Goal: Transaction & Acquisition: Book appointment/travel/reservation

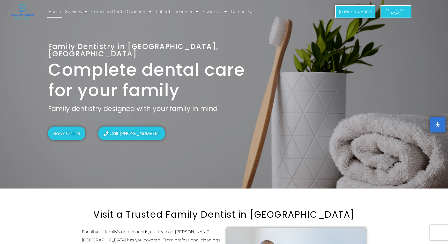
click at [55, 10] on link "Home" at bounding box center [54, 12] width 14 height 12
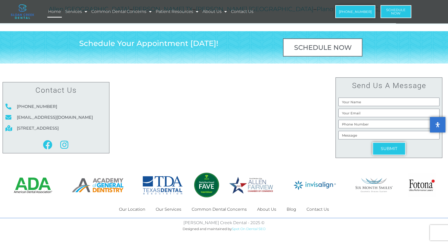
scroll to position [2467, 0]
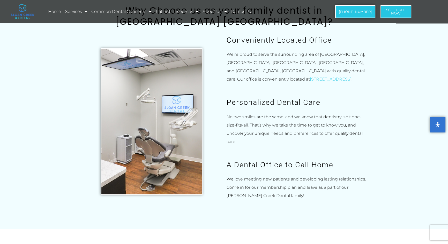
scroll to position [752, 0]
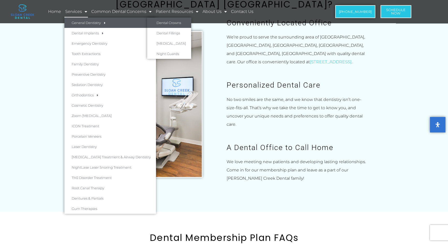
click at [166, 20] on link "Dental Crowns" at bounding box center [169, 23] width 44 height 10
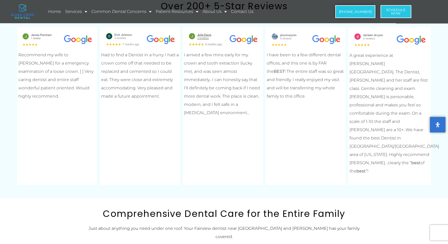
scroll to position [1245, 0]
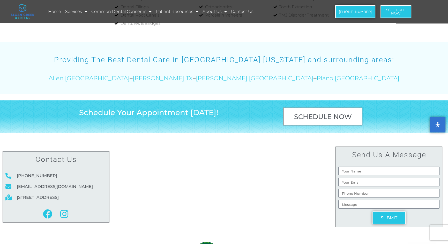
scroll to position [1574, 0]
